Goal: Information Seeking & Learning: Learn about a topic

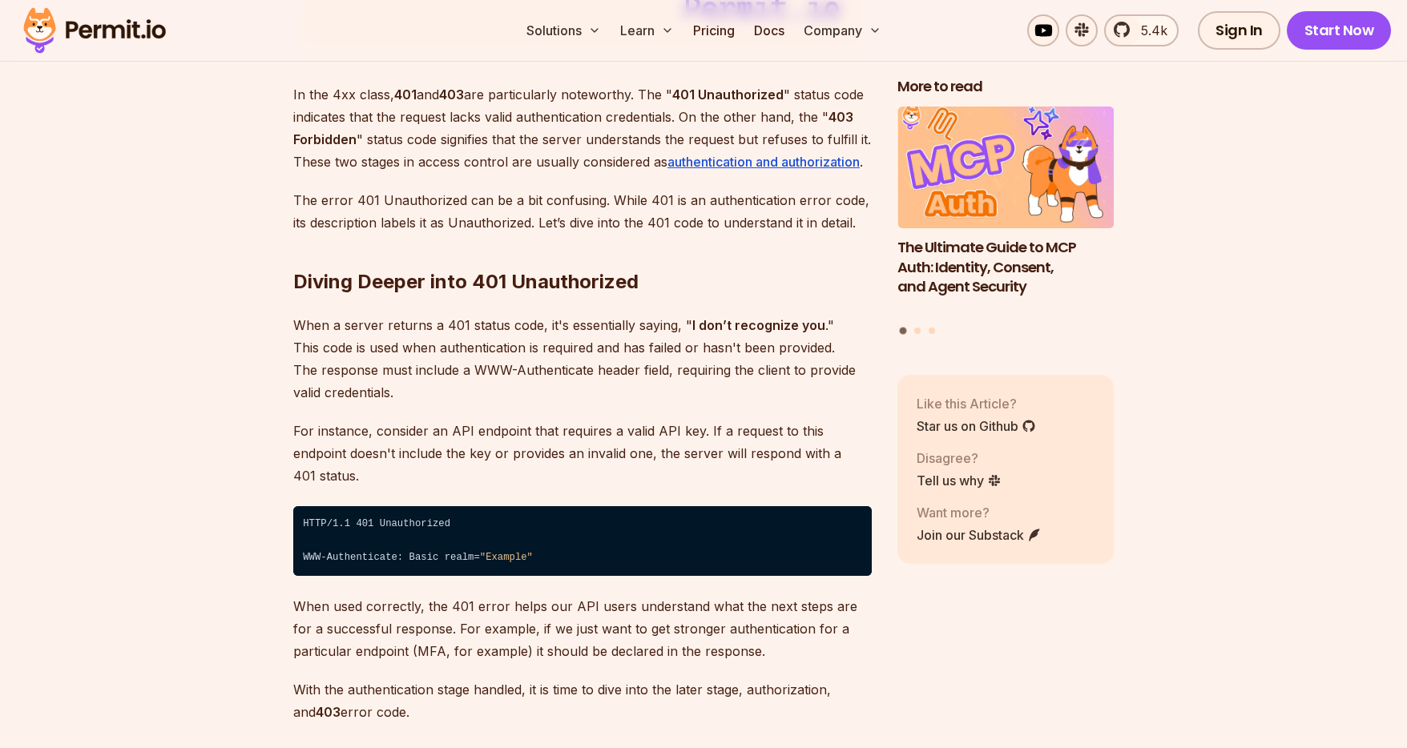
scroll to position [2297, 0]
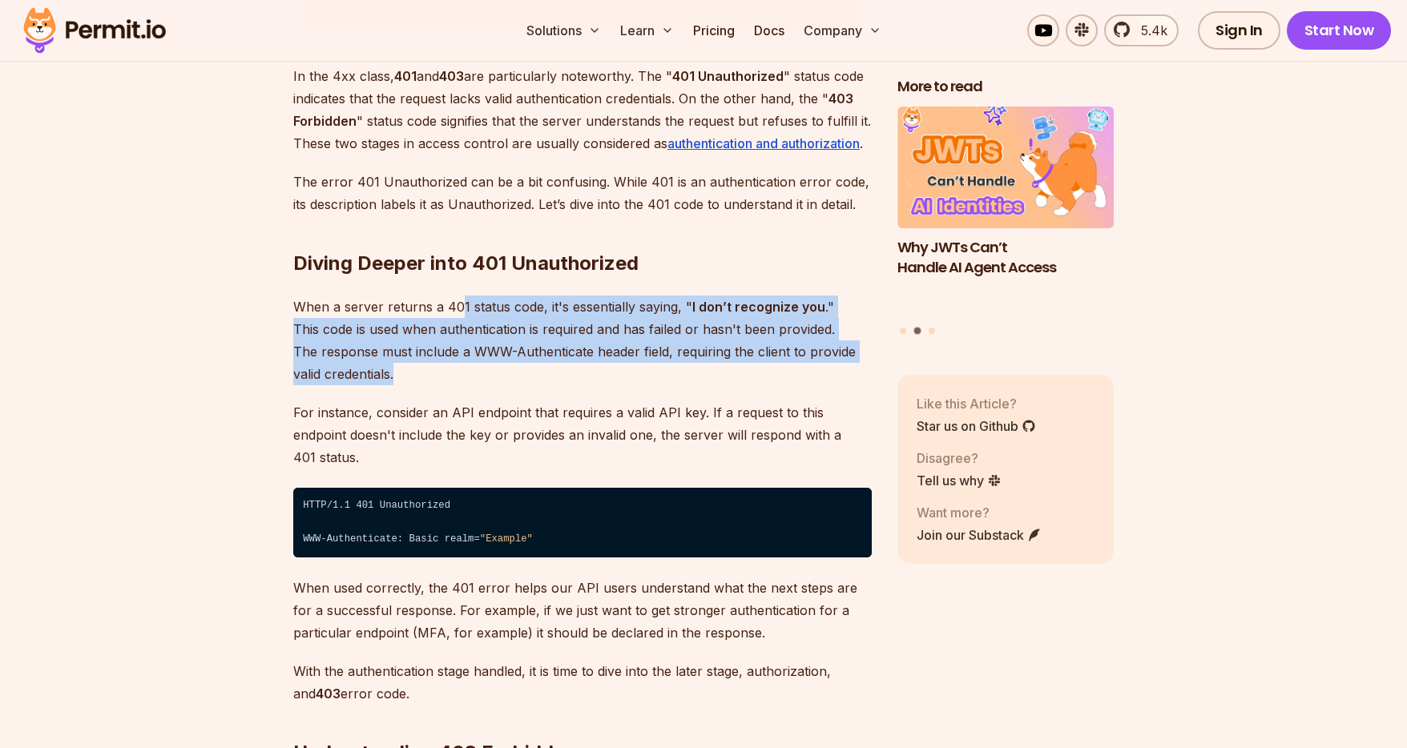
drag, startPoint x: 456, startPoint y: 301, endPoint x: 489, endPoint y: 368, distance: 74.5
click at [489, 368] on p "When a server returns a 401 status code, it's essentially saying, " I don’t rec…" at bounding box center [582, 341] width 578 height 90
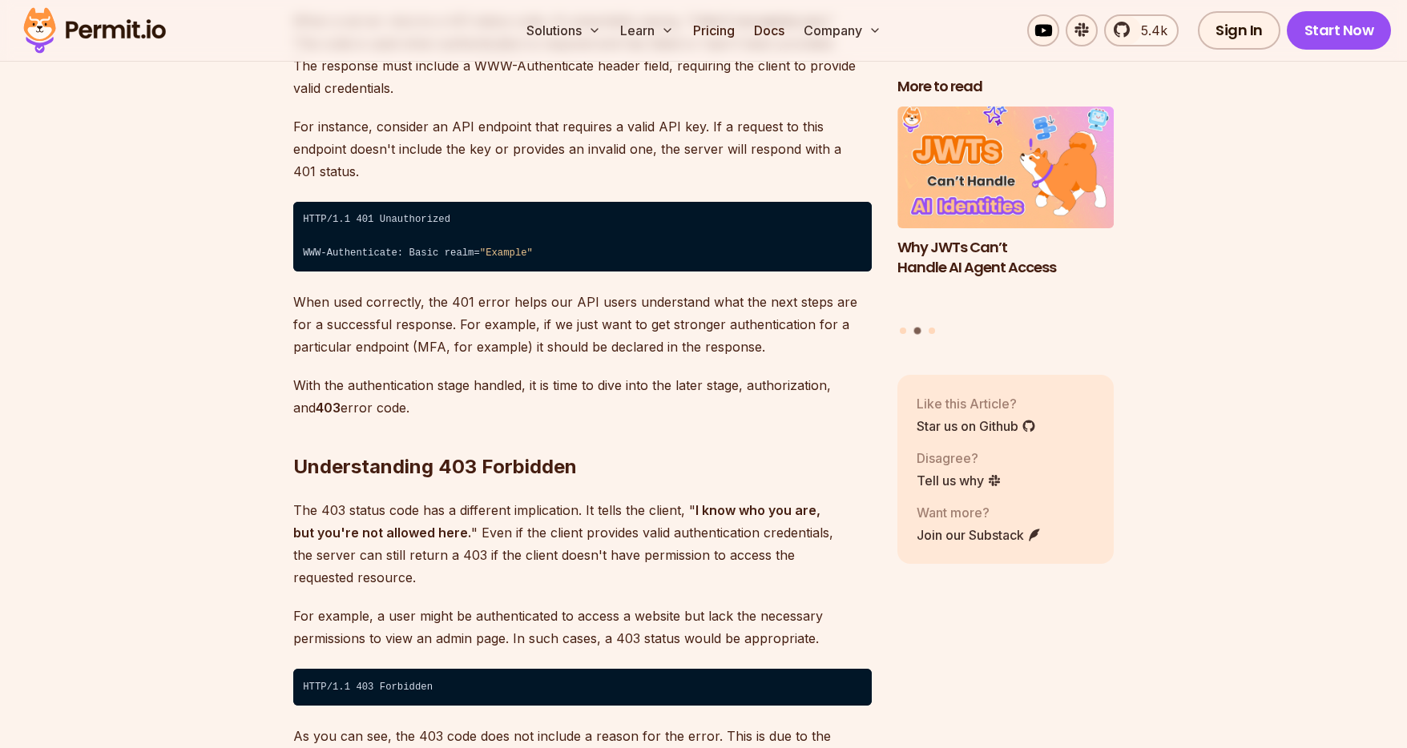
scroll to position [2586, 0]
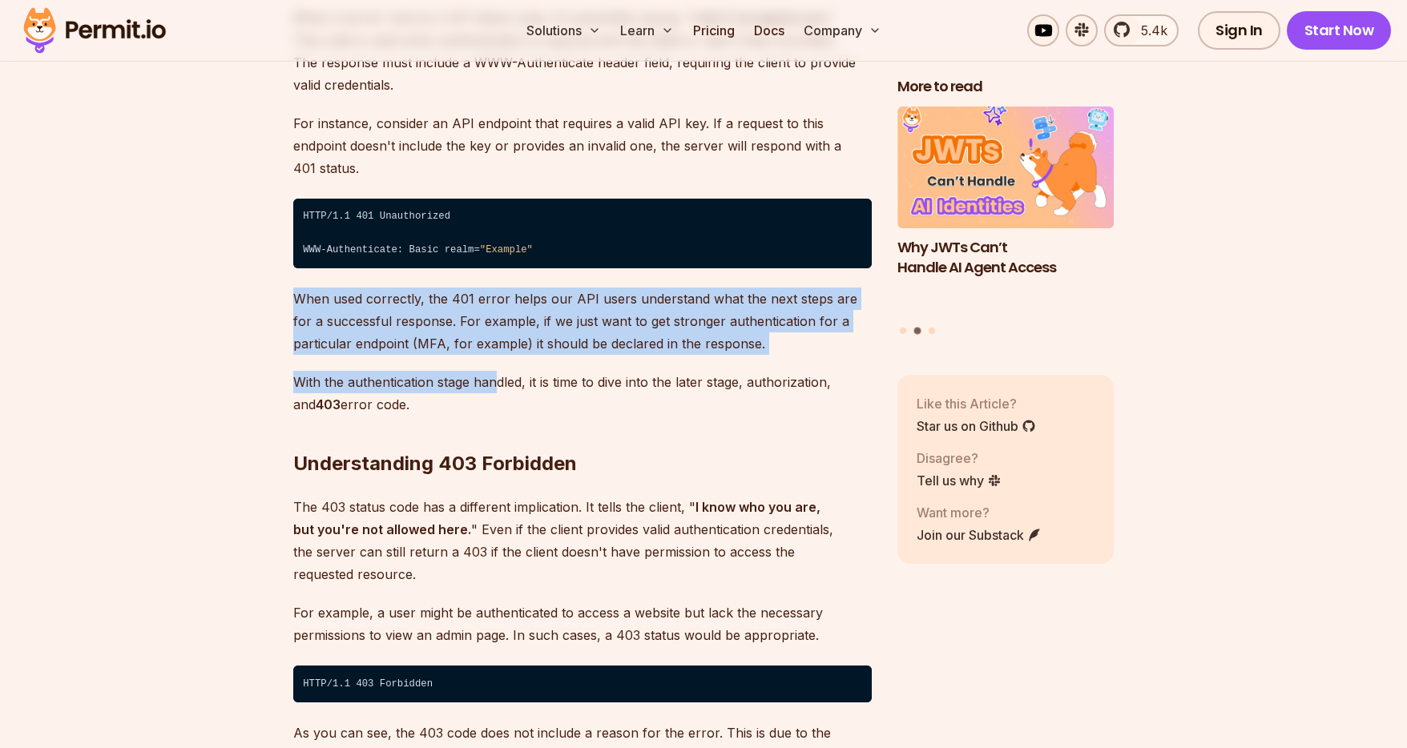
drag, startPoint x: 473, startPoint y: 263, endPoint x: 497, endPoint y: 366, distance: 105.9
click at [497, 371] on p "With the authentication stage handled, it is time to dive into the later stage,…" at bounding box center [582, 393] width 578 height 45
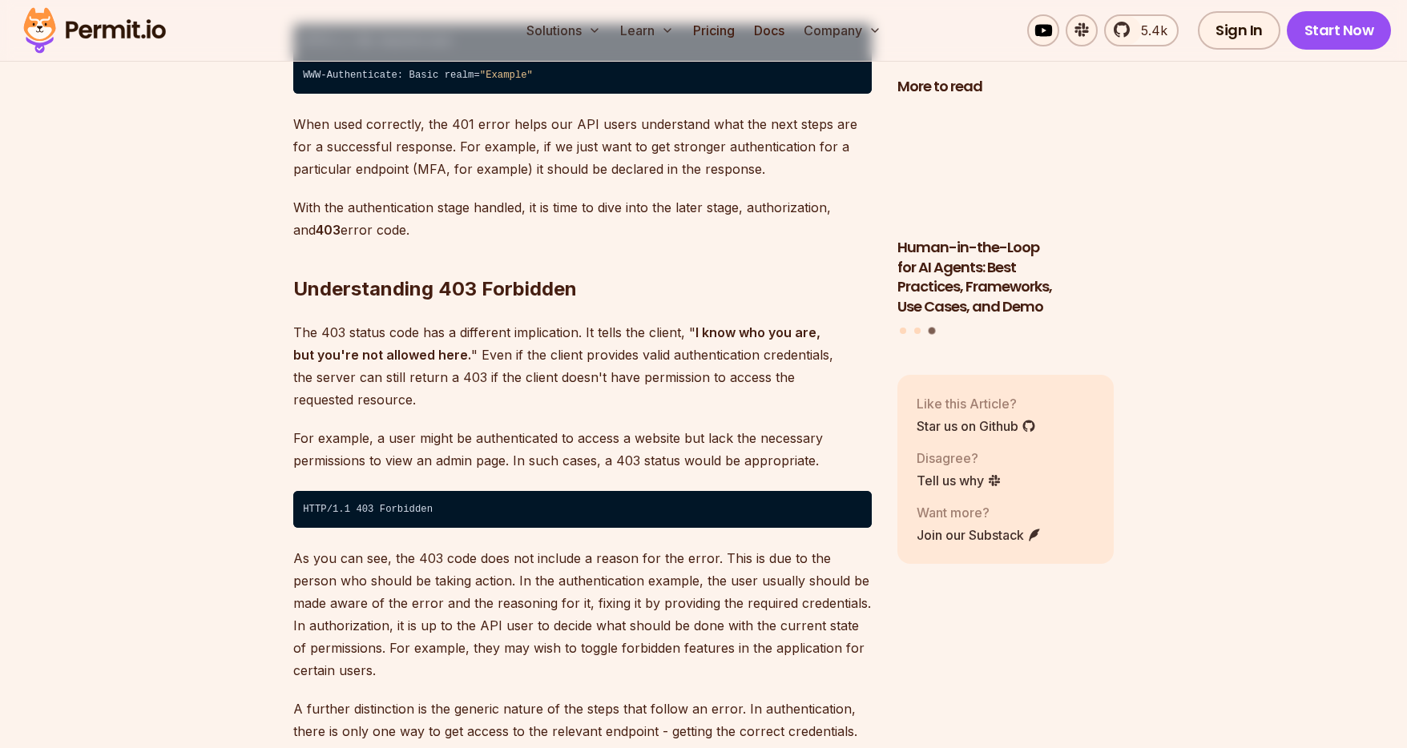
scroll to position [2760, 0]
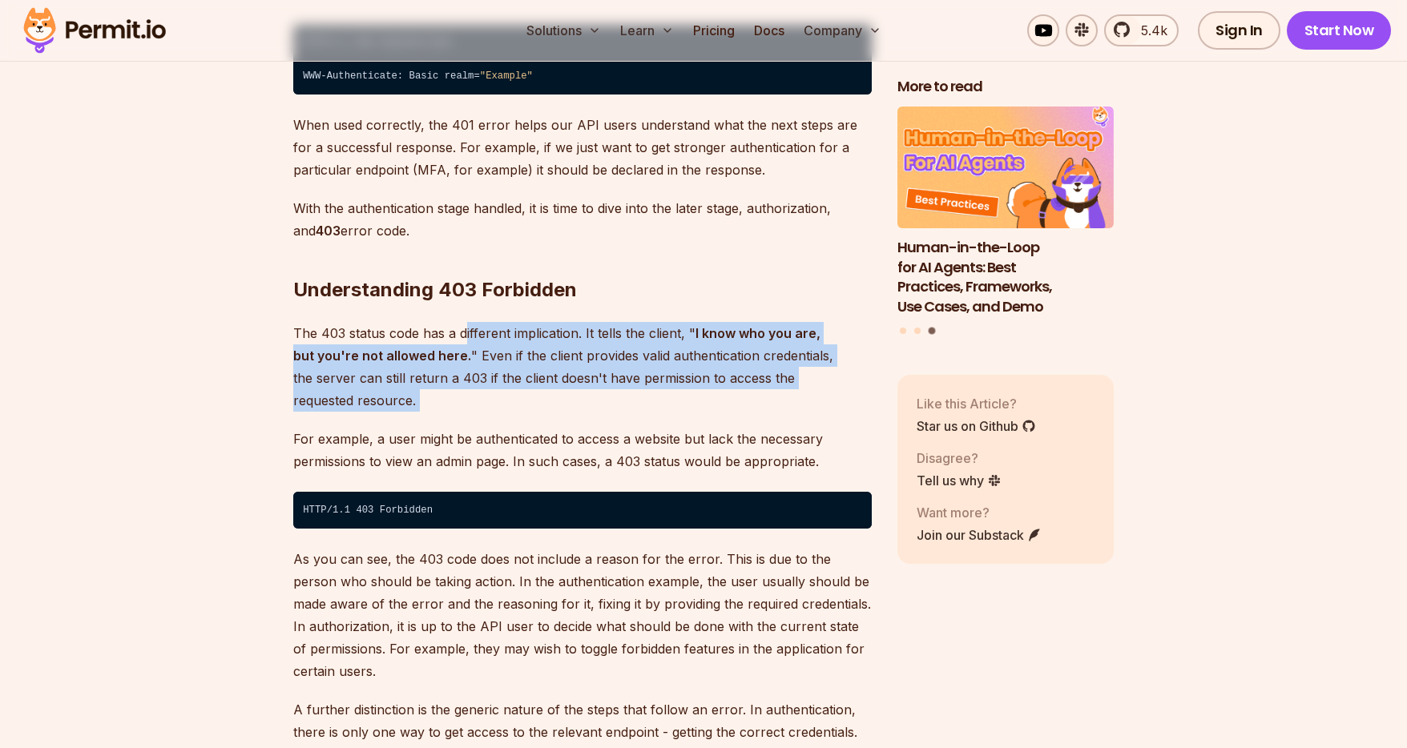
drag, startPoint x: 465, startPoint y: 312, endPoint x: 477, endPoint y: 372, distance: 60.6
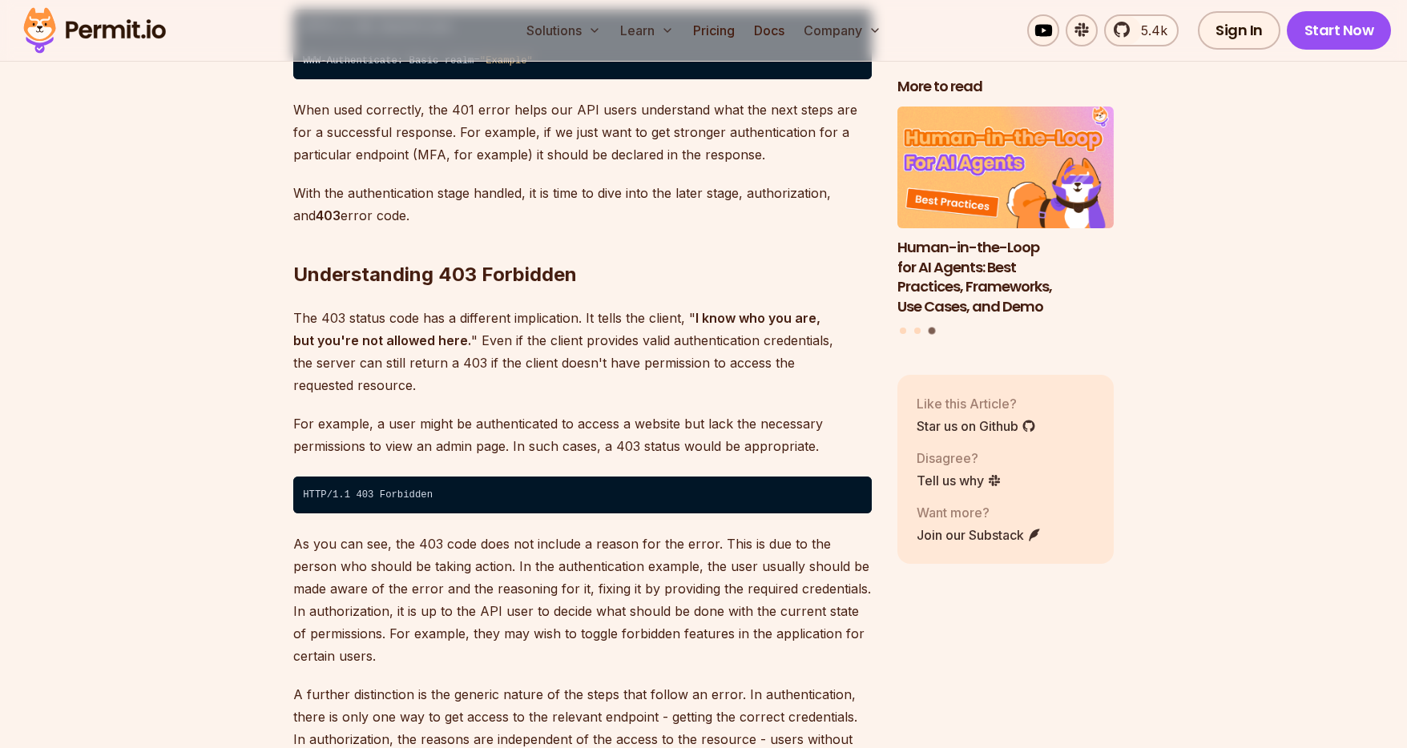
scroll to position [2781, 0]
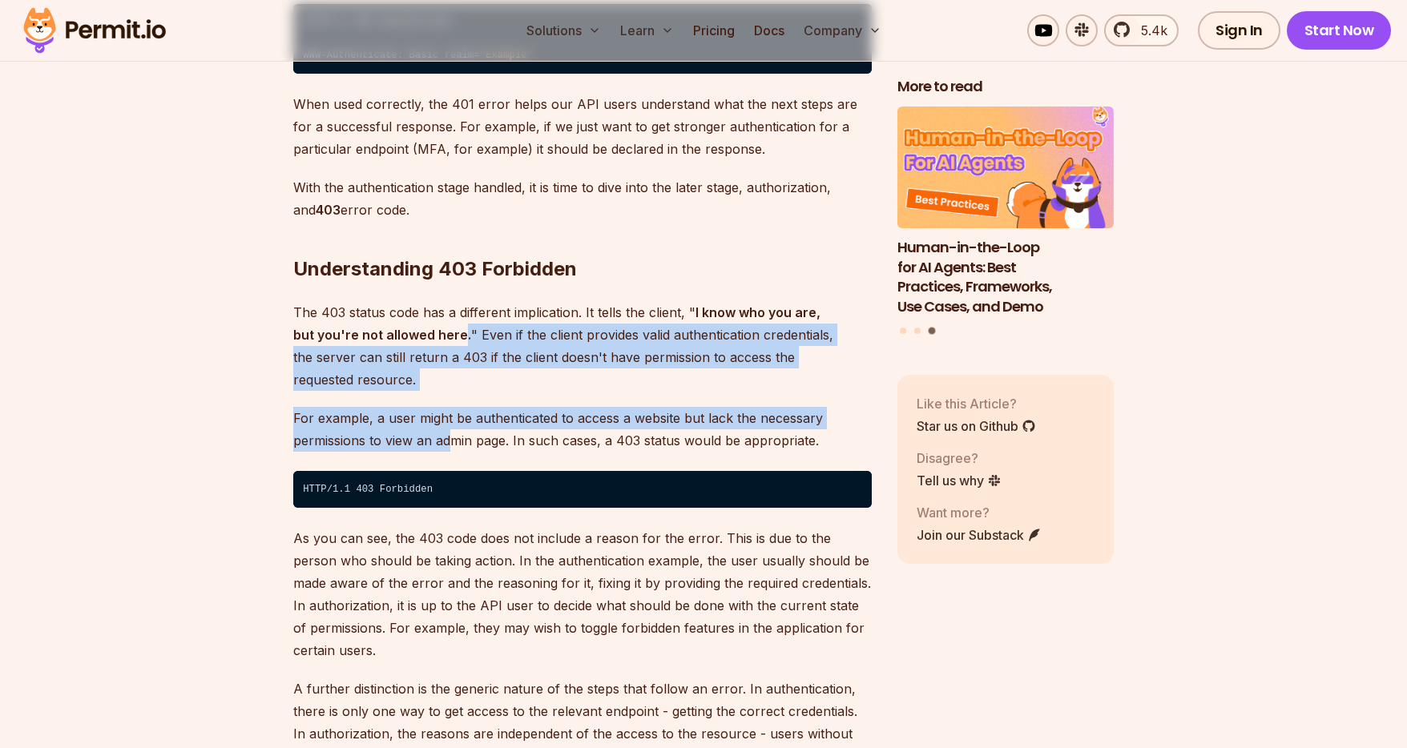
drag, startPoint x: 435, startPoint y: 314, endPoint x: 449, endPoint y: 397, distance: 84.6
click at [449, 407] on p "For example, a user might be authenticated to access a website but lack the nec…" at bounding box center [582, 429] width 578 height 45
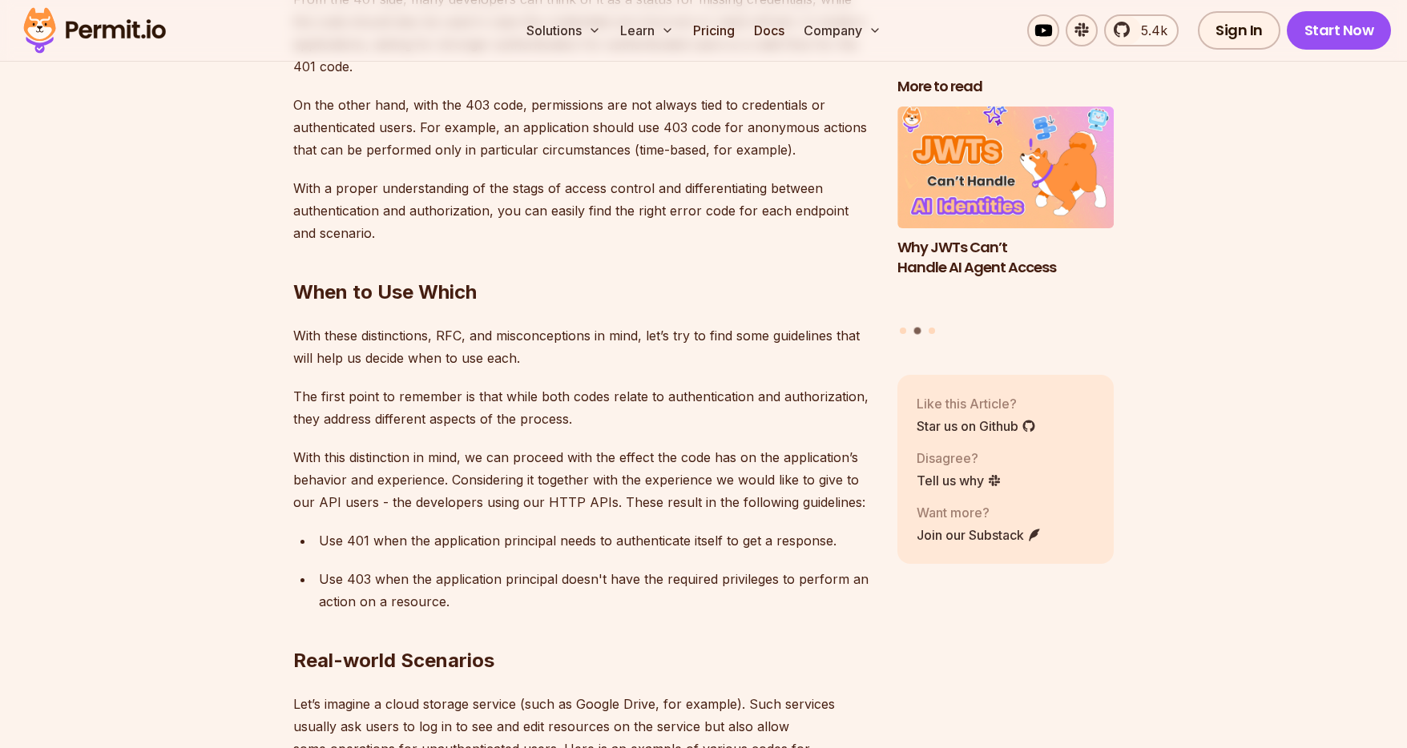
scroll to position [4730, 0]
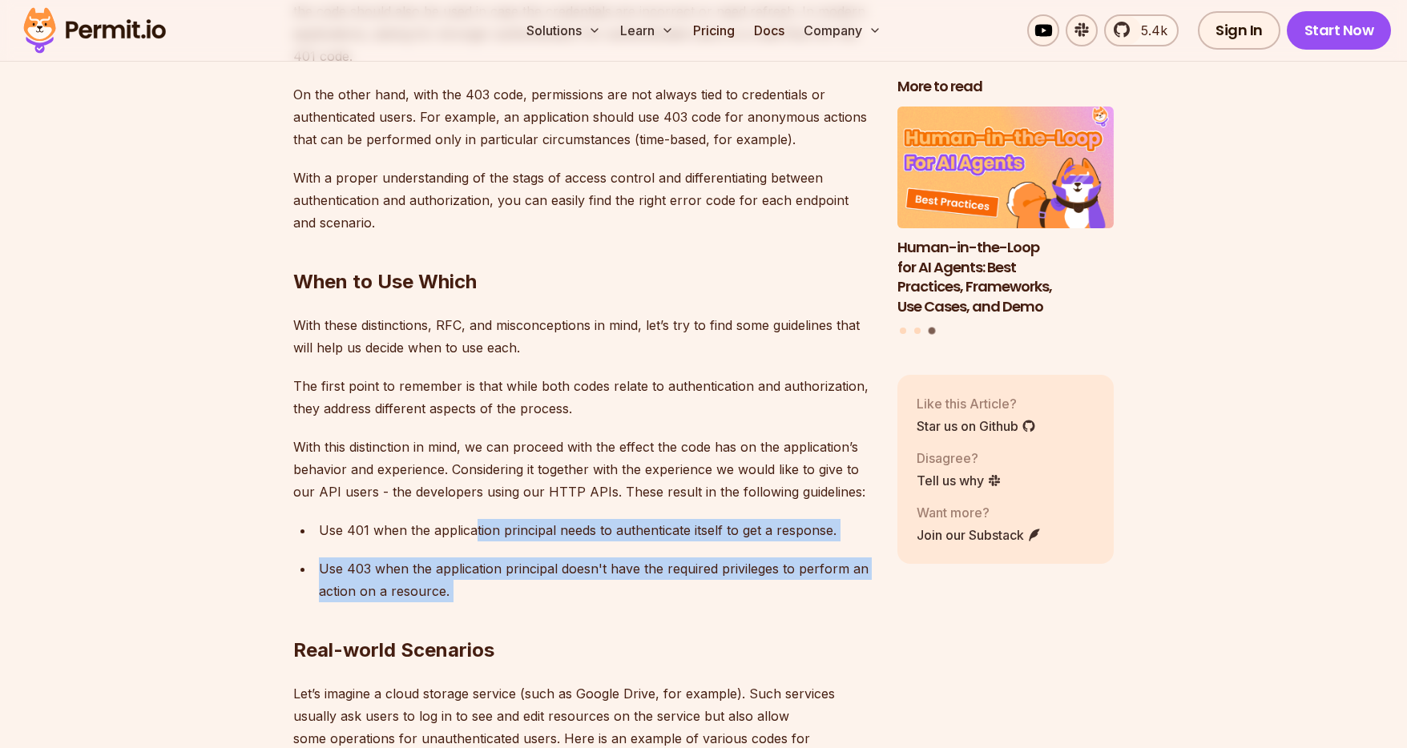
drag, startPoint x: 474, startPoint y: 487, endPoint x: 503, endPoint y: 563, distance: 81.4
click at [503, 574] on h2 "Real-world Scenarios" at bounding box center [582, 619] width 578 height 90
drag, startPoint x: 450, startPoint y: 550, endPoint x: 311, endPoint y: 479, distance: 156.2
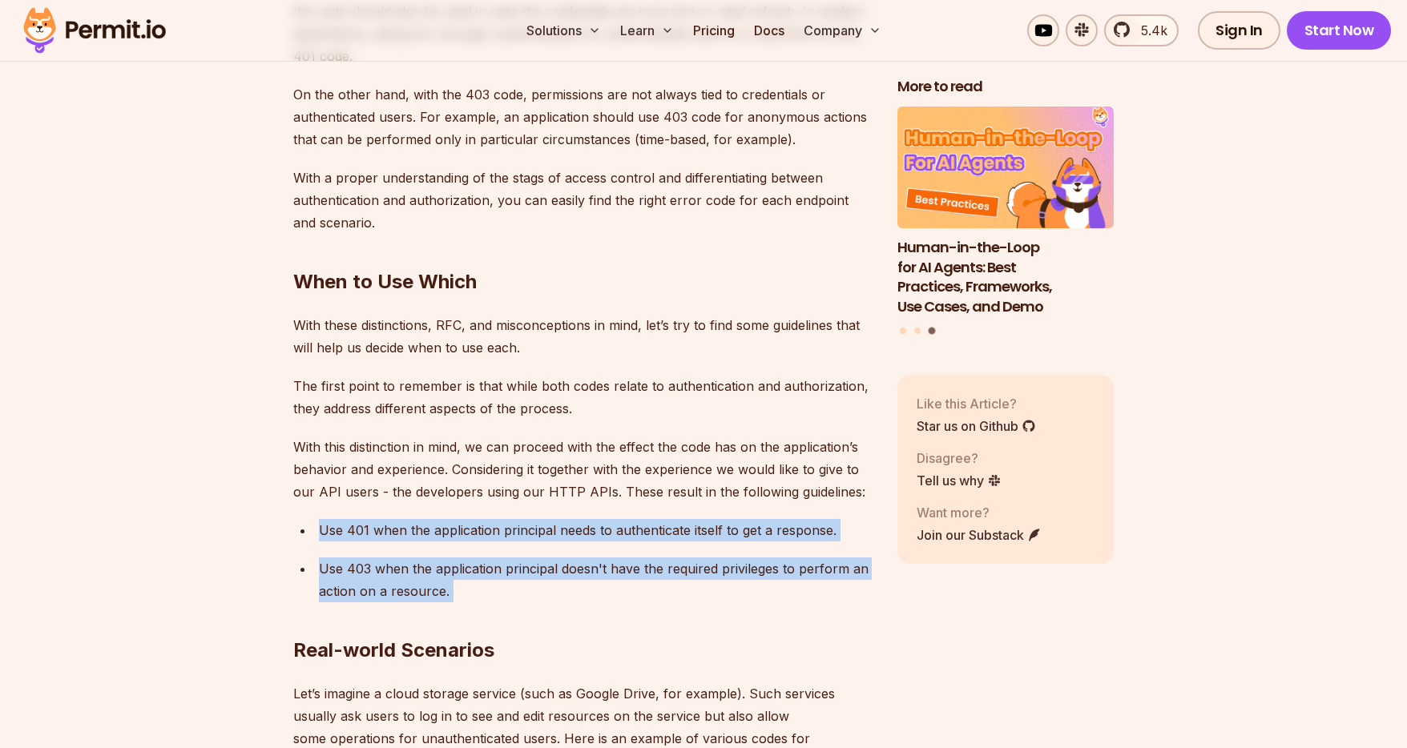
copy ul "Use 401 when the application principal needs to authenticate itself to get a re…"
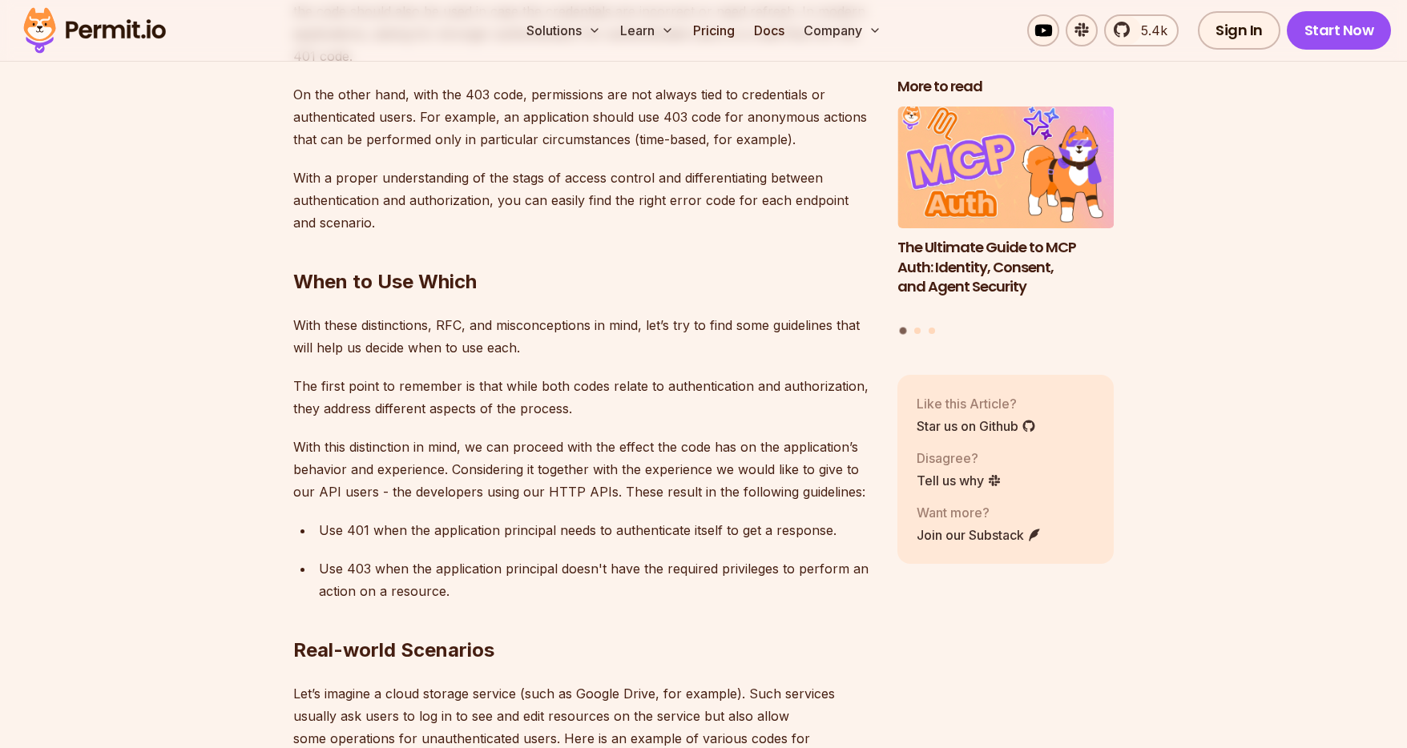
click at [582, 446] on p "With this distinction in mind, we can proceed with the effect the code has on t…" at bounding box center [582, 469] width 578 height 67
